Goal: Task Accomplishment & Management: Use online tool/utility

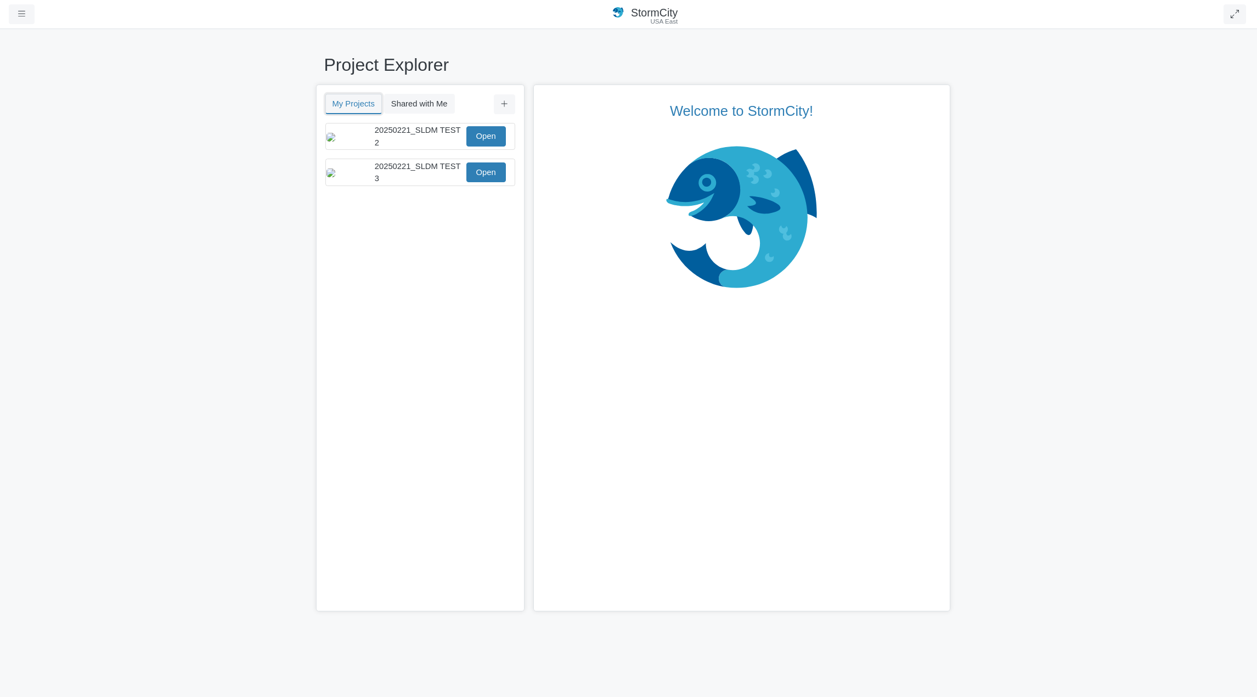
click at [354, 107] on button "My Projects" at bounding box center [353, 104] width 56 height 20
click at [427, 109] on button "Shared with Me" at bounding box center [419, 104] width 71 height 20
click at [354, 106] on button "My Projects" at bounding box center [353, 104] width 56 height 20
click at [413, 174] on span "20250221_SLDM TEST 3" at bounding box center [418, 172] width 86 height 21
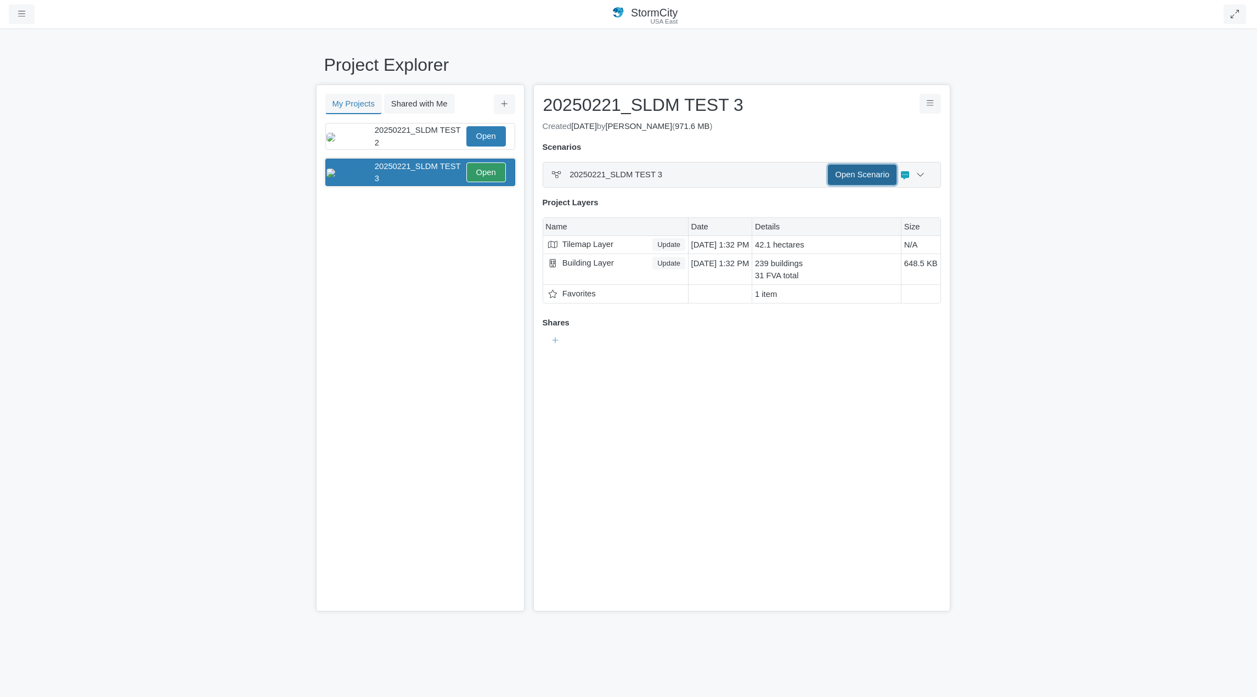
click at [865, 176] on link "Open Scenario" at bounding box center [862, 175] width 69 height 20
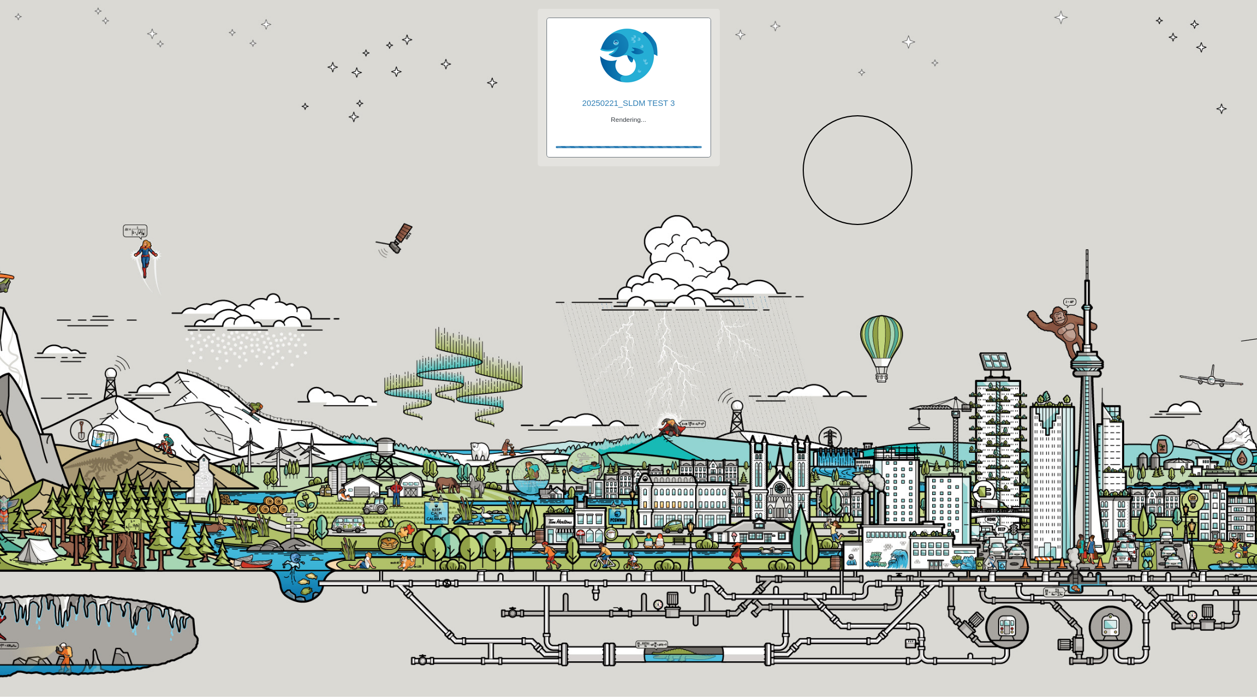
checkbox input "true"
checkbox input "false"
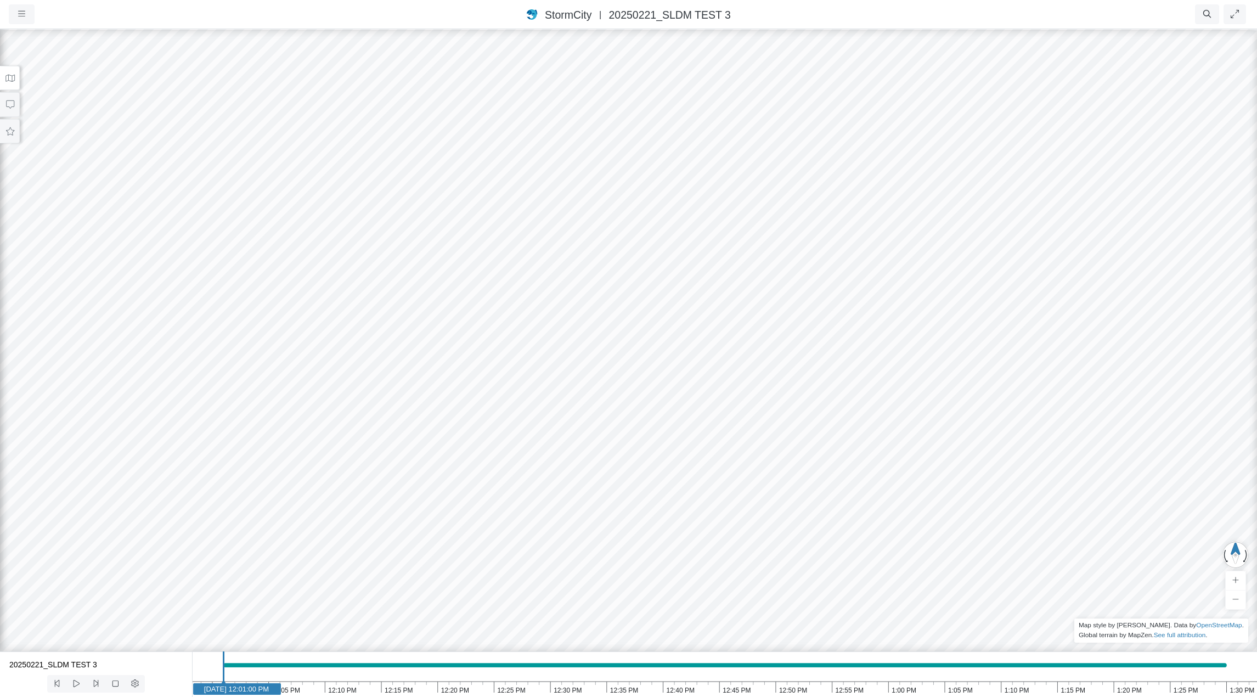
click at [9, 76] on icon at bounding box center [10, 78] width 10 height 8
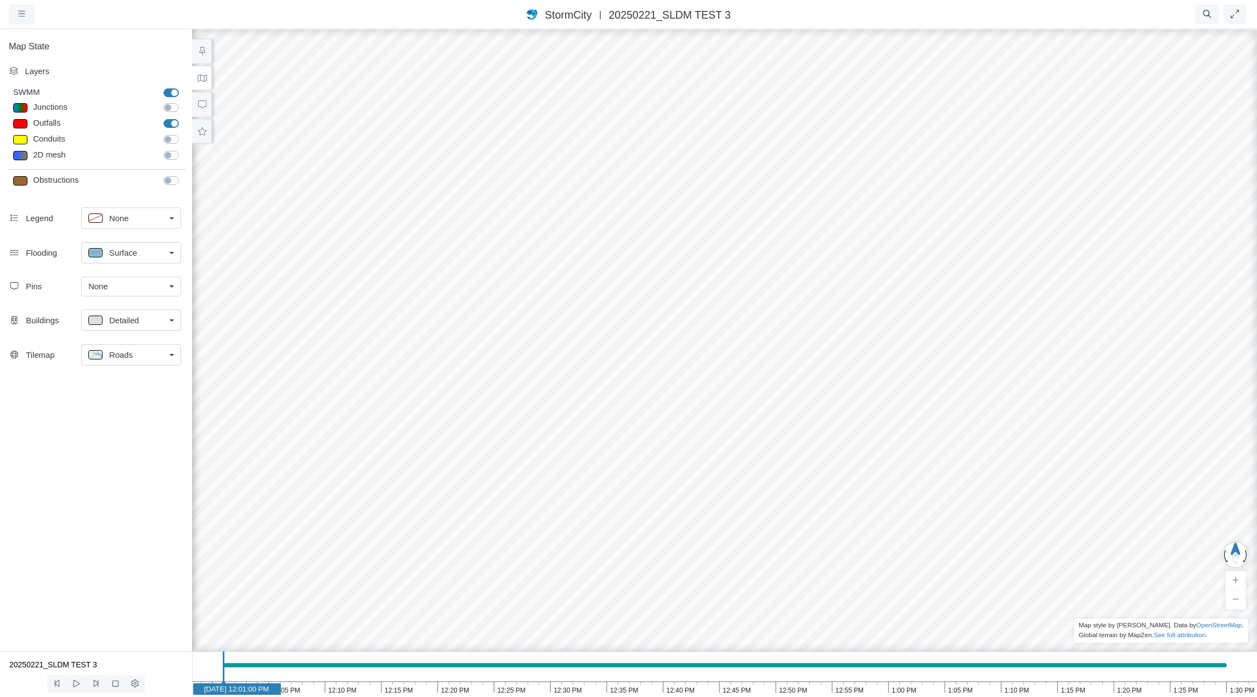
click at [183, 101] on label "Junctions" at bounding box center [183, 101] width 0 height 0
click at [167, 109] on input "Junctions" at bounding box center [167, 106] width 9 height 10
checkbox input "true"
click at [183, 133] on label "Conduits" at bounding box center [183, 133] width 0 height 0
click at [171, 141] on input "Conduits" at bounding box center [167, 138] width 9 height 10
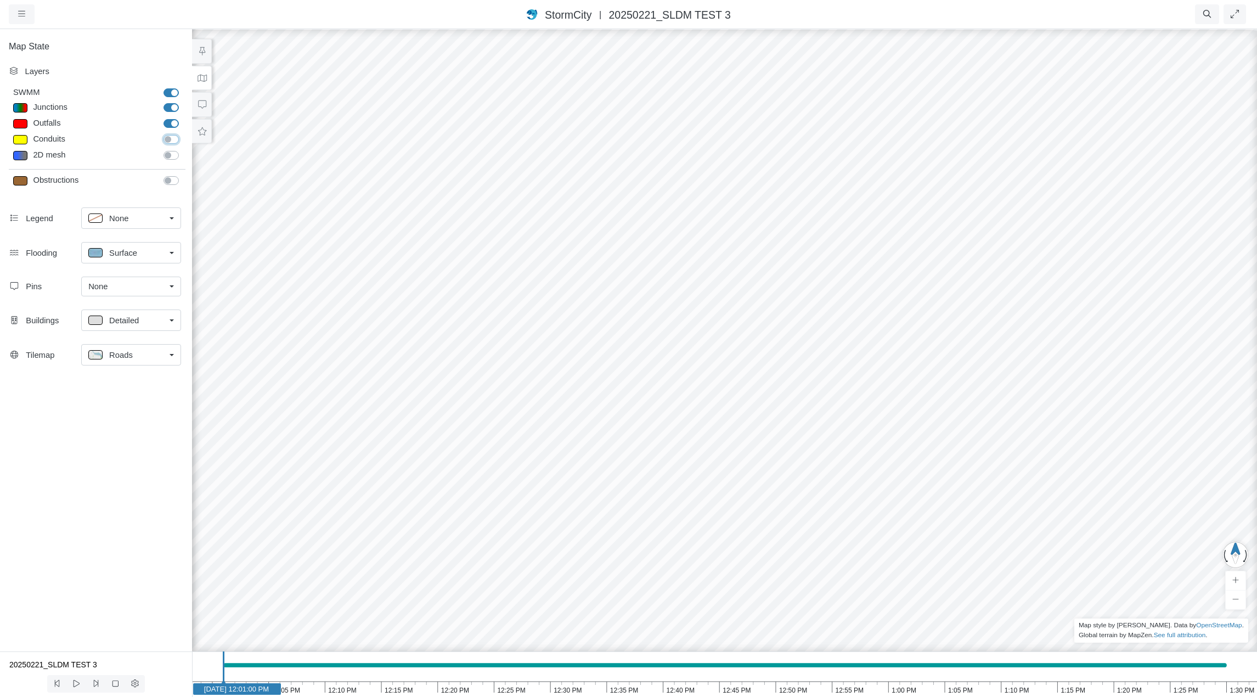
checkbox input "true"
click at [183, 149] on label "2D mesh" at bounding box center [183, 149] width 0 height 0
click at [169, 153] on input "2D mesh" at bounding box center [167, 154] width 9 height 10
click at [183, 149] on label "2D mesh" at bounding box center [183, 149] width 0 height 0
click at [169, 153] on input "2D mesh" at bounding box center [167, 154] width 9 height 10
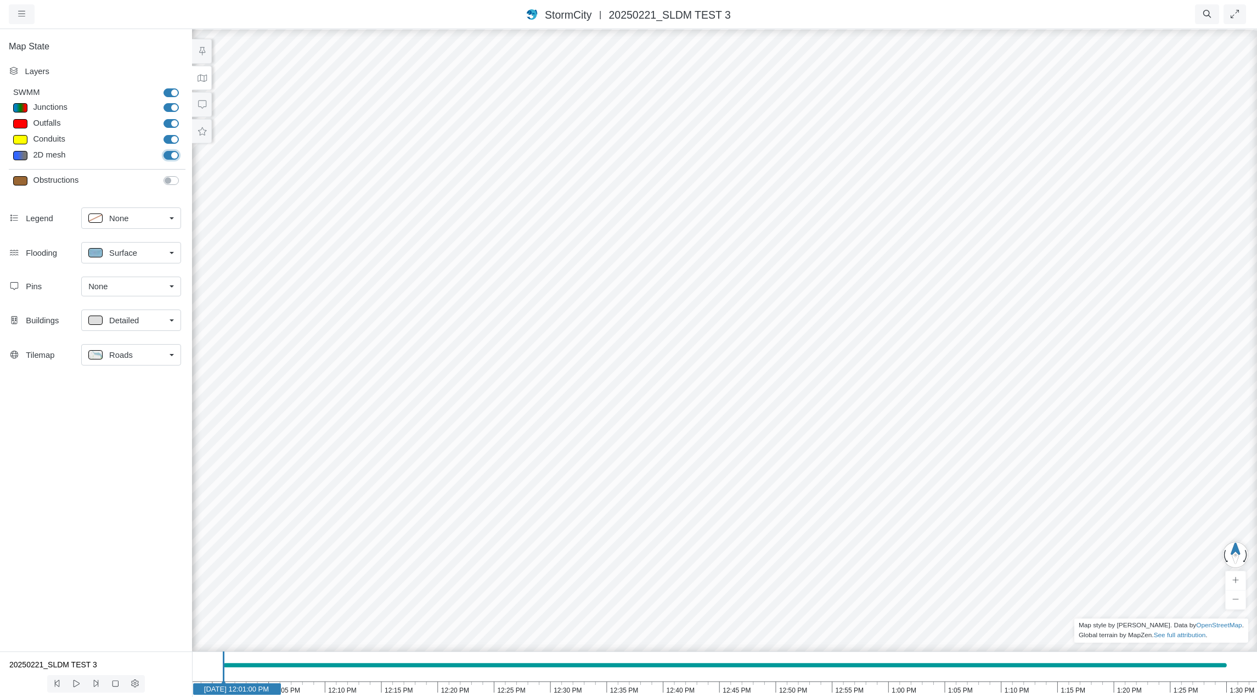
checkbox input "false"
drag, startPoint x: 692, startPoint y: 449, endPoint x: 946, endPoint y: 185, distance: 365.8
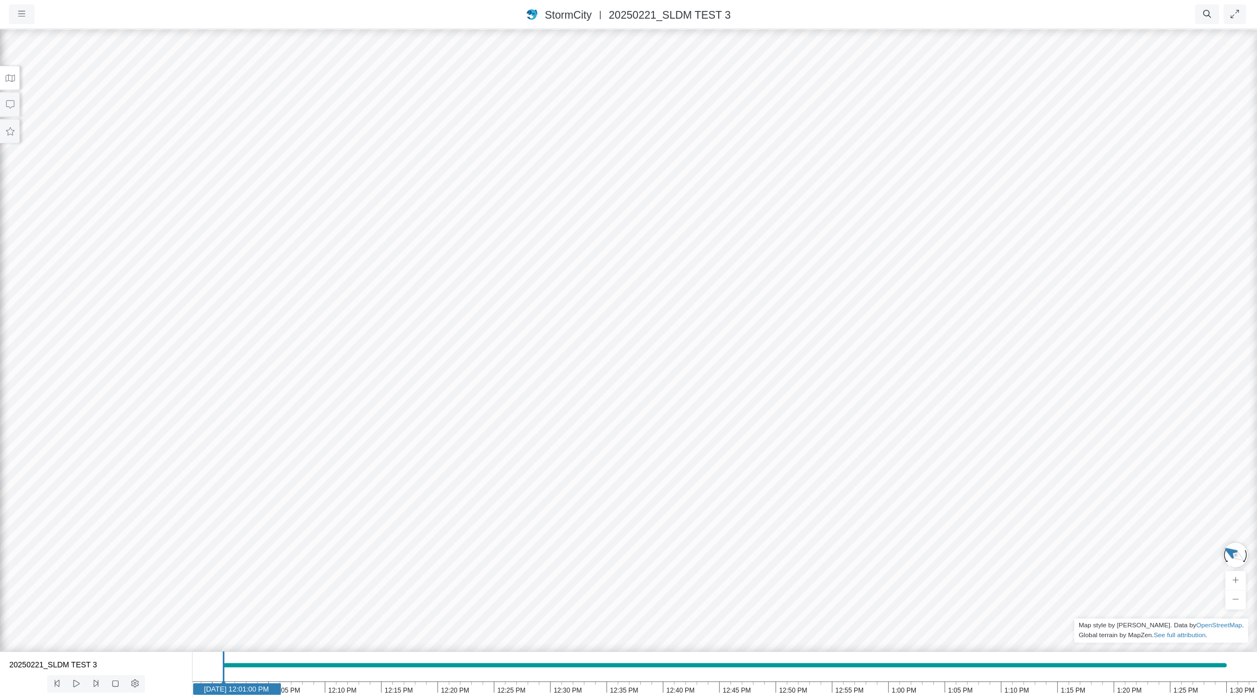
drag, startPoint x: 624, startPoint y: 374, endPoint x: 849, endPoint y: 449, distance: 236.9
click at [27, 15] on button "button" at bounding box center [22, 14] width 26 height 20
click at [37, 32] on link "Projects" at bounding box center [52, 37] width 87 height 16
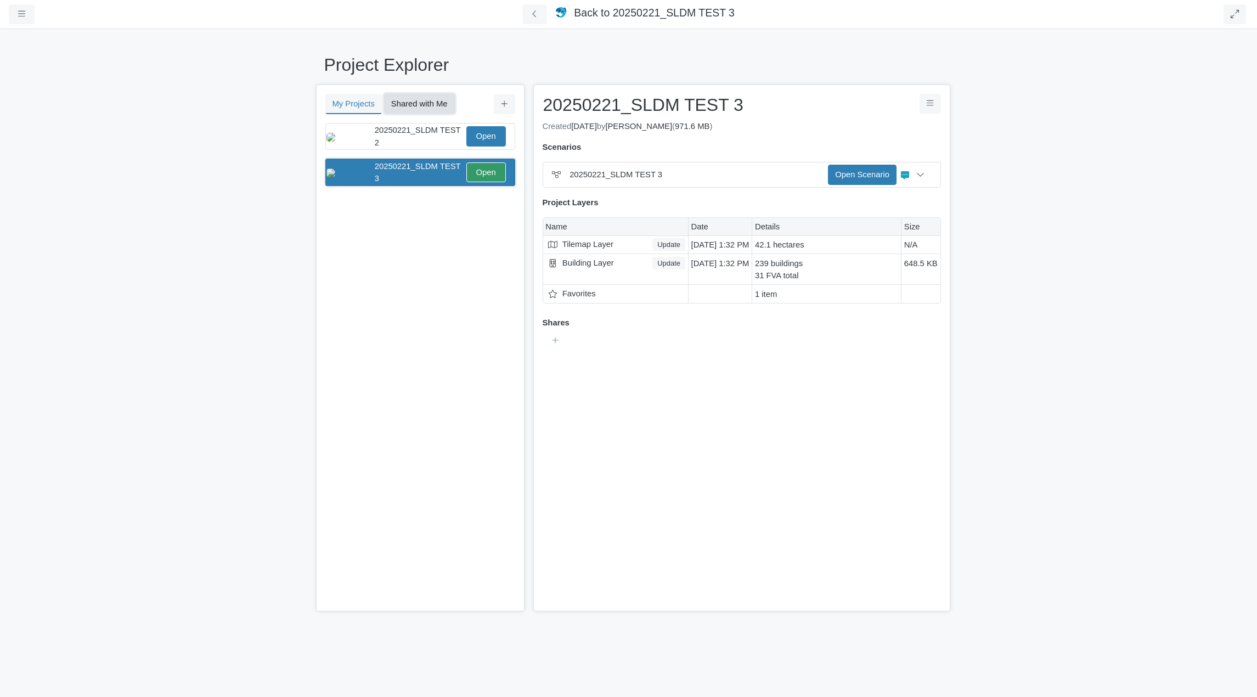
click at [418, 105] on button "Shared with Me" at bounding box center [419, 104] width 71 height 20
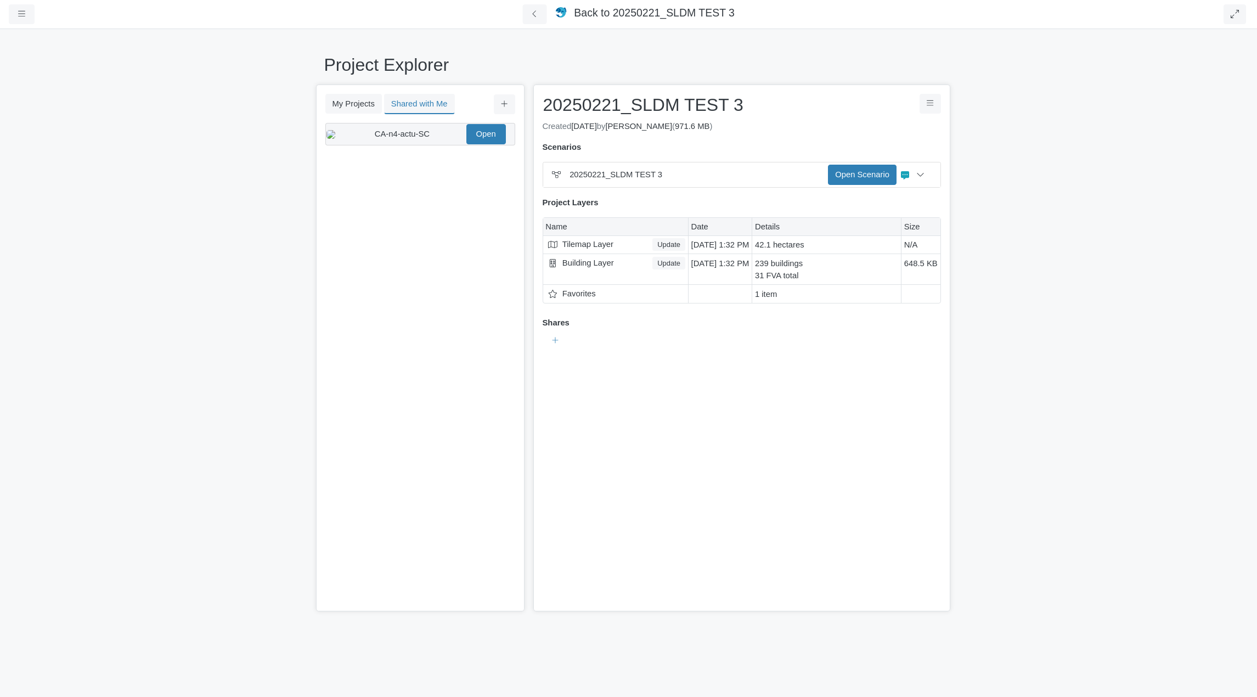
click at [378, 138] on span "CA-n4-actu-SC" at bounding box center [402, 133] width 55 height 9
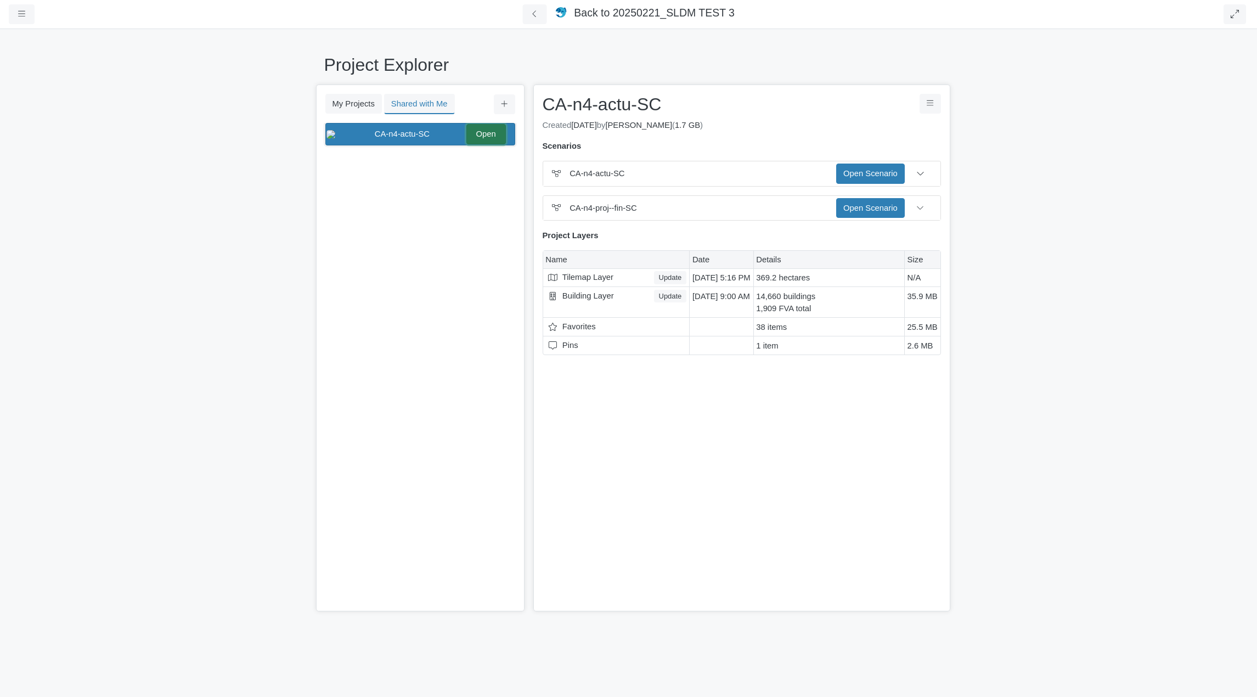
click at [488, 140] on link "Open" at bounding box center [485, 134] width 39 height 20
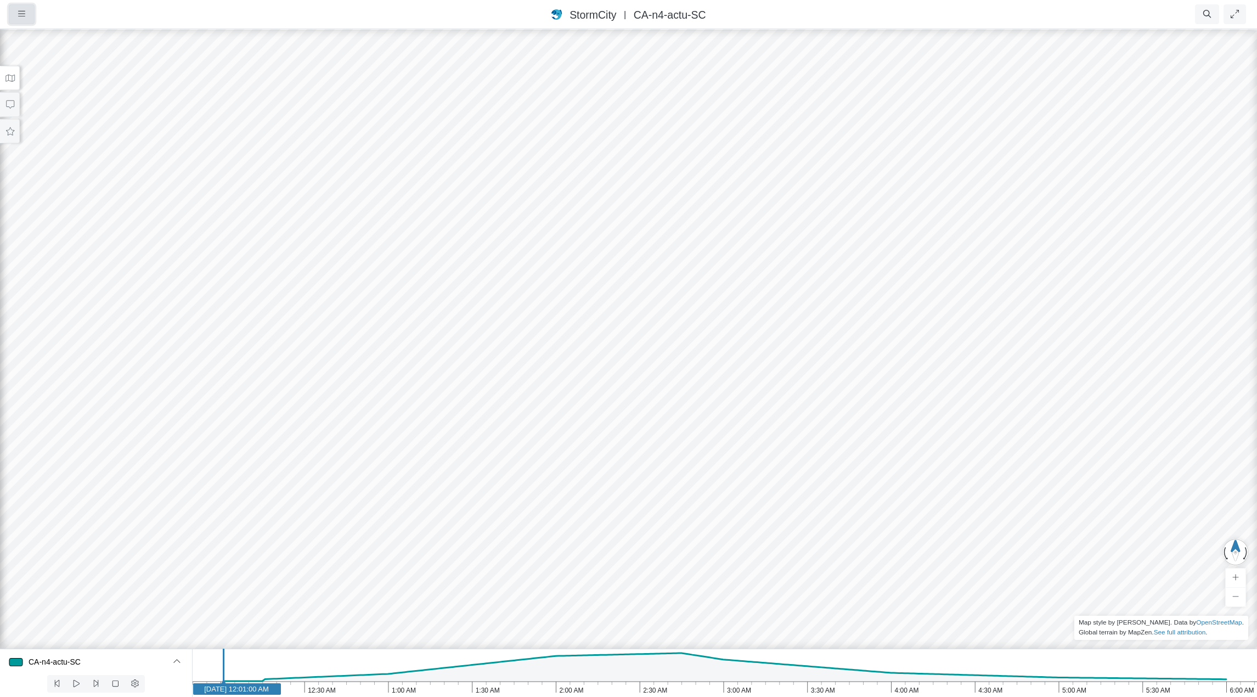
click at [19, 16] on icon "button" at bounding box center [21, 14] width 7 height 8
click at [46, 38] on link "Projects" at bounding box center [52, 37] width 87 height 16
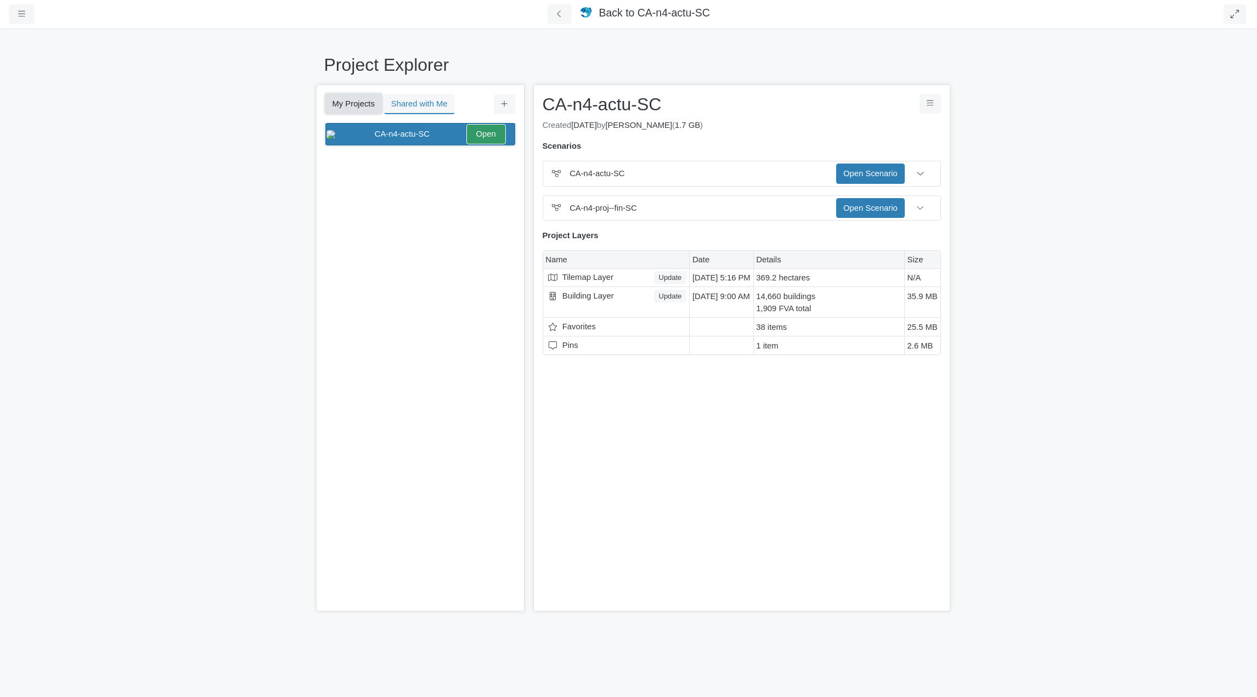
click at [349, 104] on button "My Projects" at bounding box center [353, 104] width 56 height 20
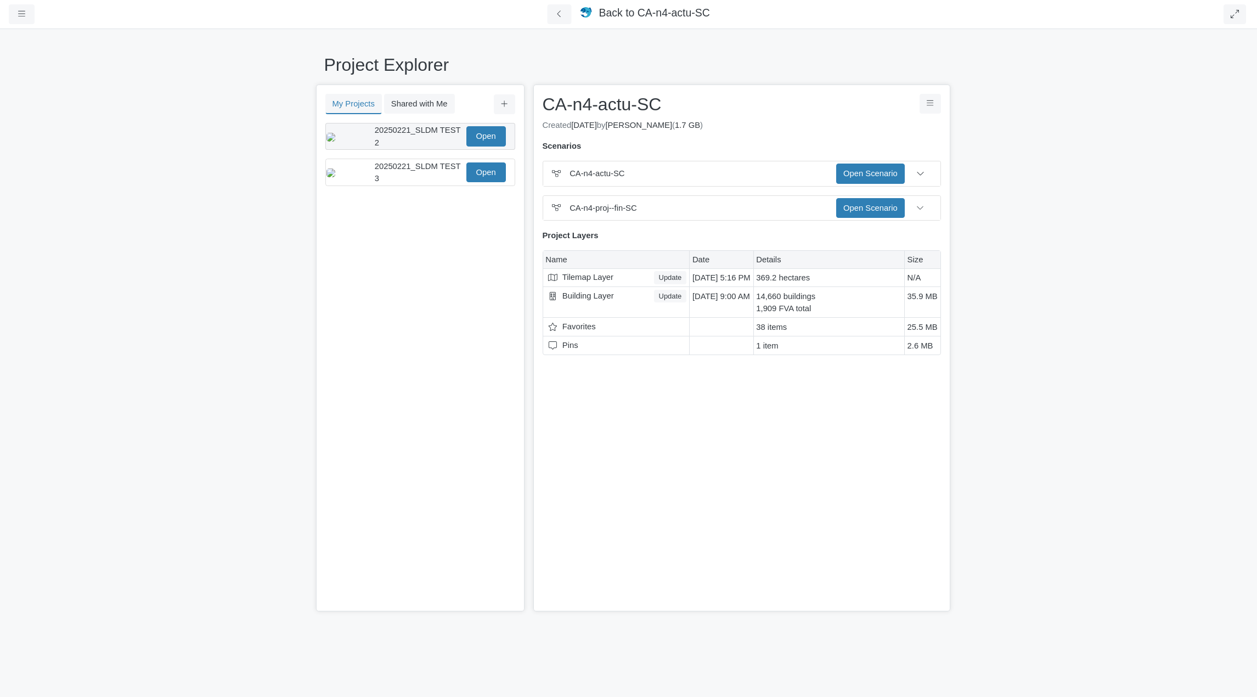
click at [408, 136] on span "20250221_SLDM TEST 2" at bounding box center [418, 136] width 86 height 21
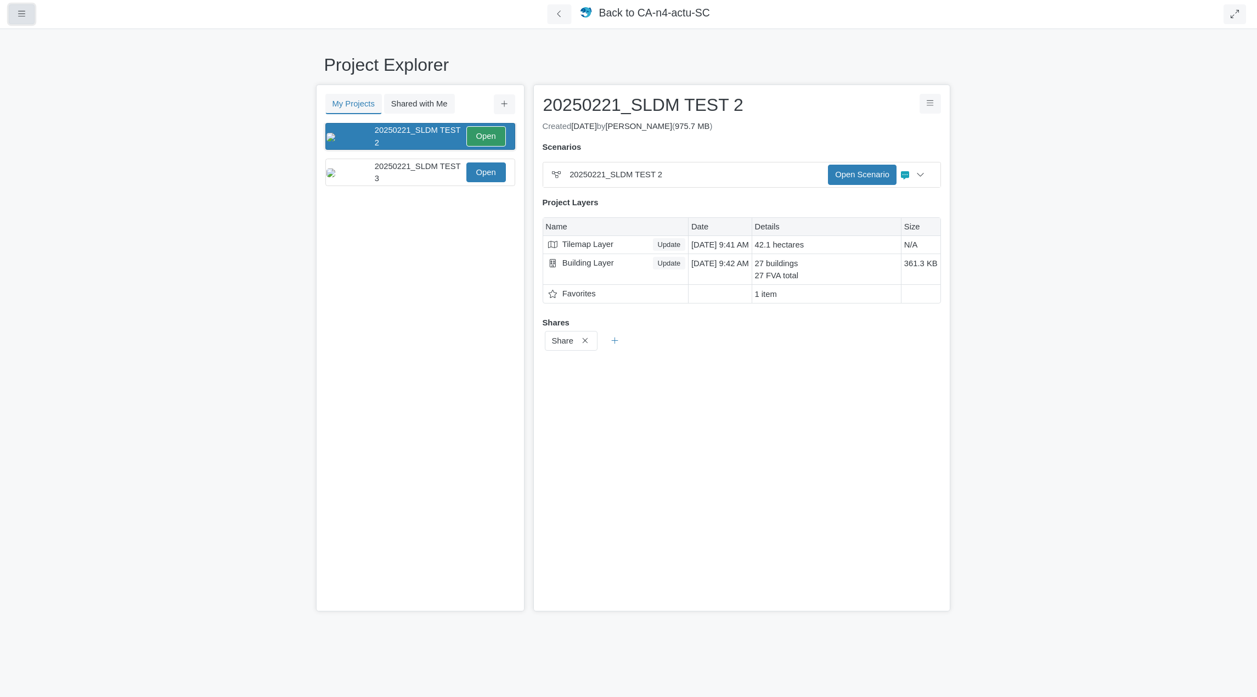
click at [25, 10] on icon "button" at bounding box center [21, 14] width 7 height 8
click at [37, 99] on link "Profiles" at bounding box center [52, 96] width 87 height 16
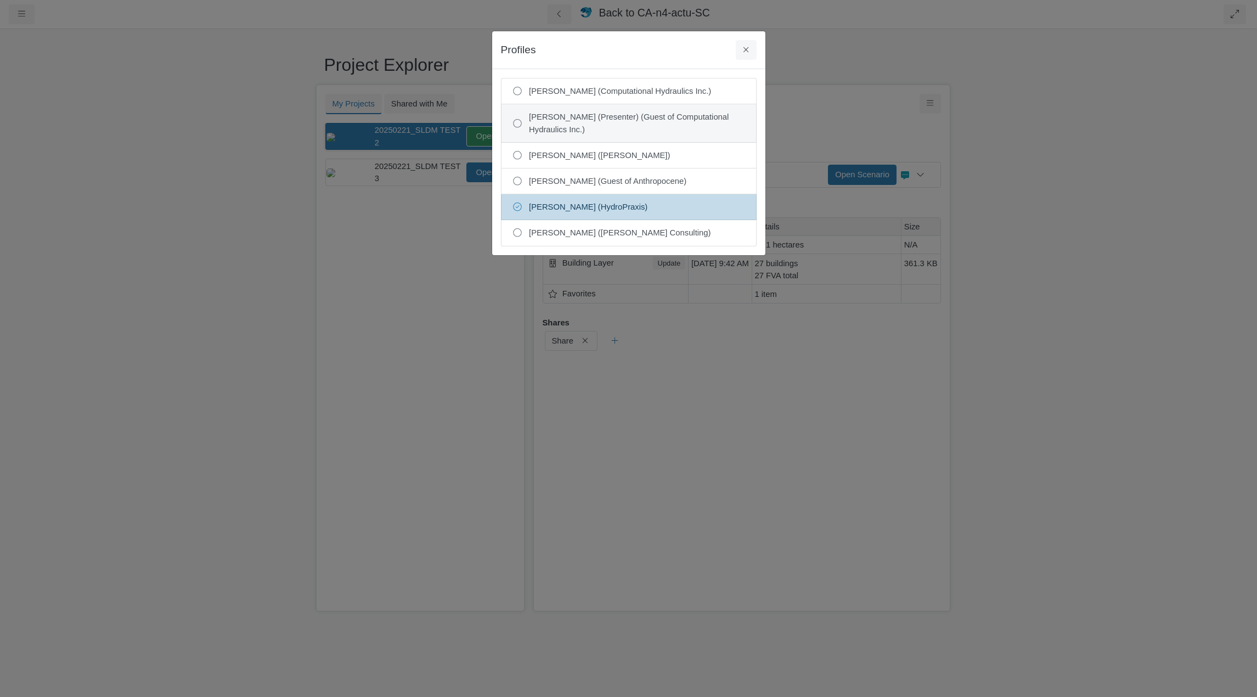
click at [575, 120] on span "[PERSON_NAME] (Presenter) (Guest of Computational Hydraulics Inc.)" at bounding box center [637, 123] width 216 height 24
